Goal: Navigation & Orientation: Understand site structure

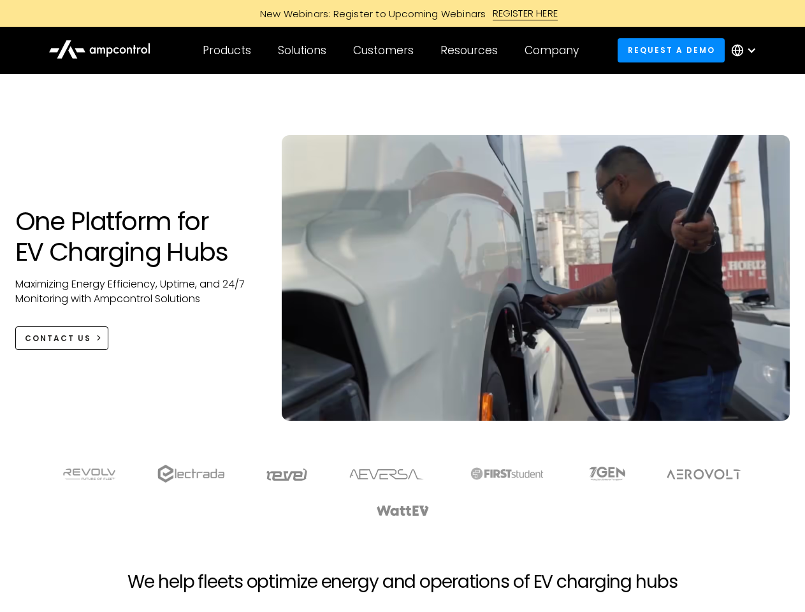
click at [392, 50] on div "Customers" at bounding box center [383, 50] width 61 height 14
click at [226, 50] on div "Products" at bounding box center [227, 50] width 48 height 14
click at [303, 50] on div "Solutions" at bounding box center [302, 50] width 48 height 14
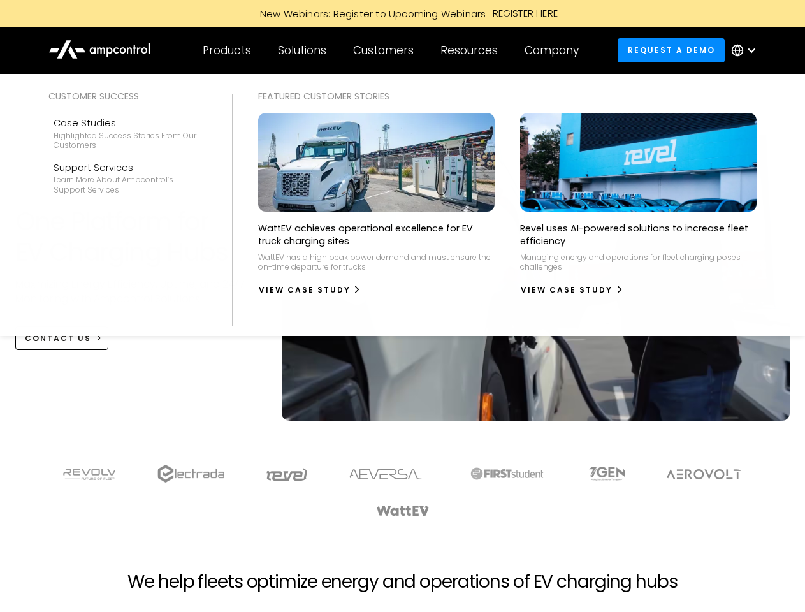
click at [386, 50] on div "Customers" at bounding box center [383, 50] width 61 height 14
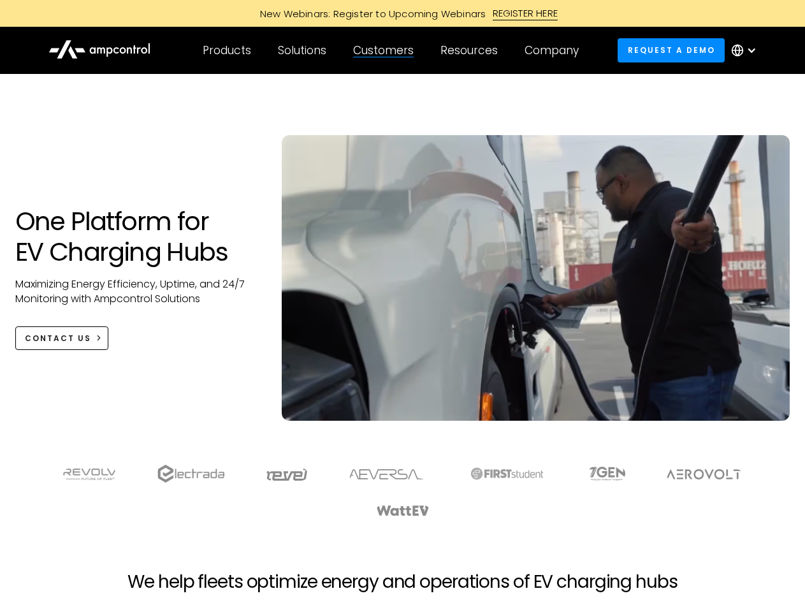
click at [472, 50] on div "Resources" at bounding box center [469, 50] width 57 height 14
click at [556, 50] on div "Company" at bounding box center [552, 50] width 54 height 14
